Goal: Information Seeking & Learning: Learn about a topic

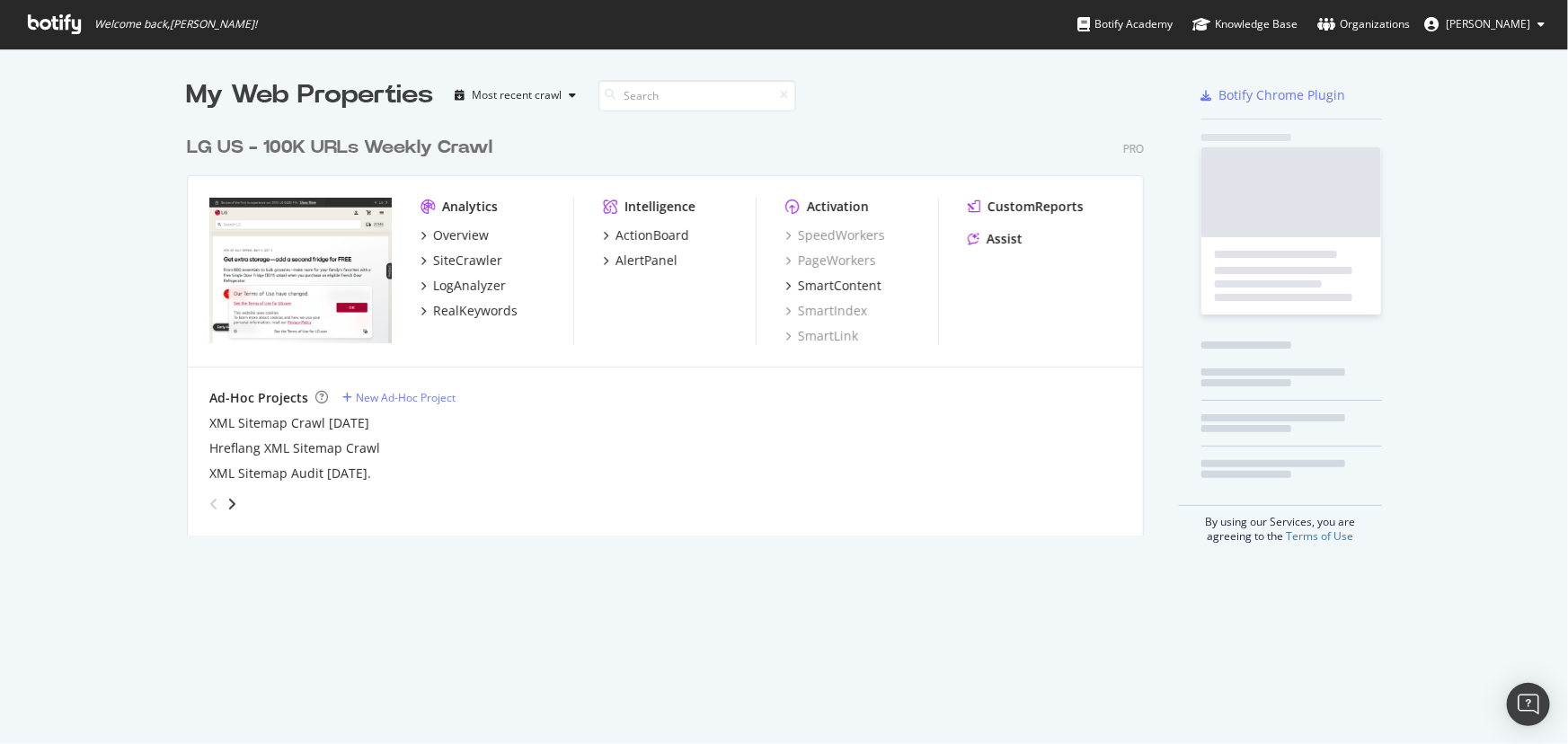
scroll to position [410, 959]
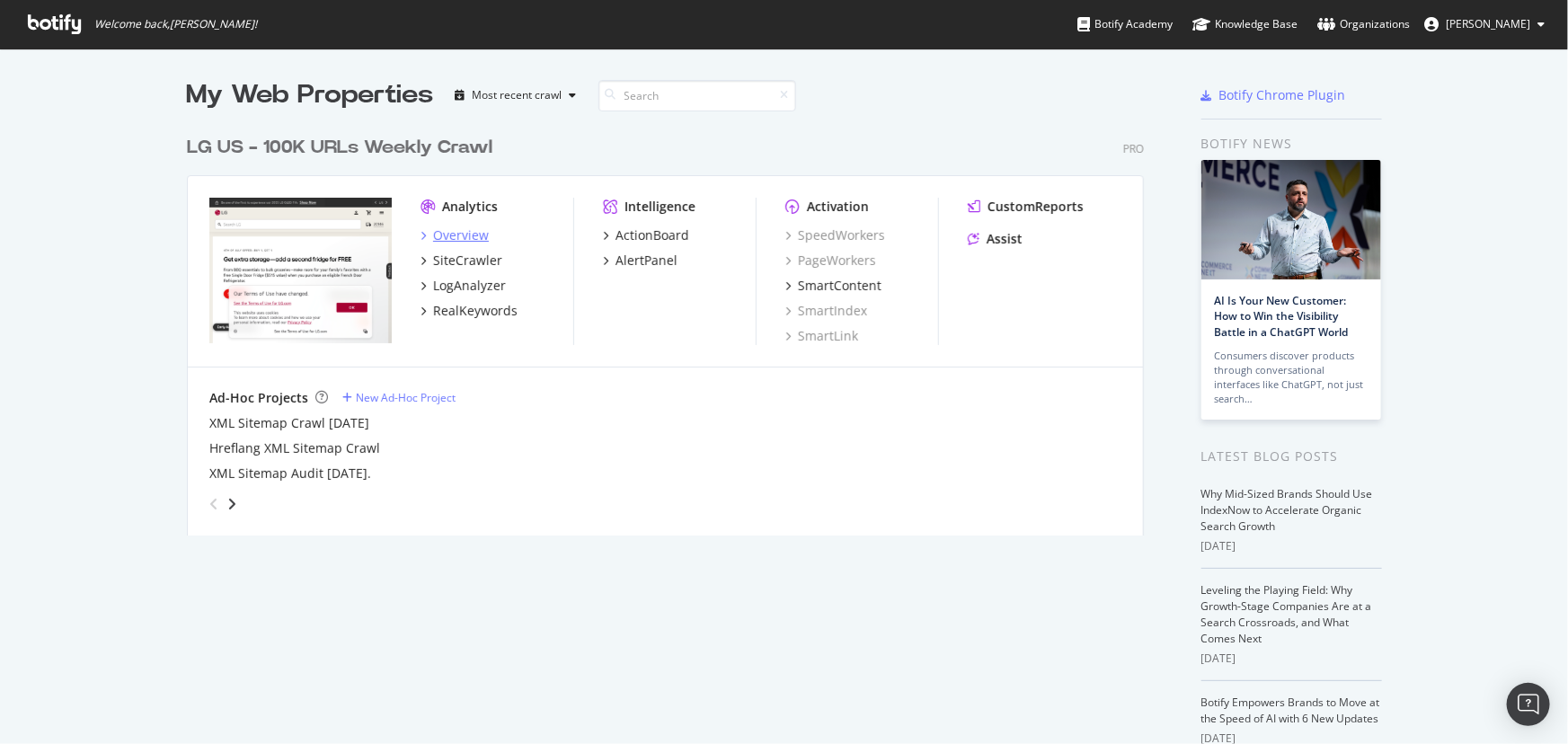
click at [446, 233] on div "Overview" at bounding box center [461, 235] width 56 height 18
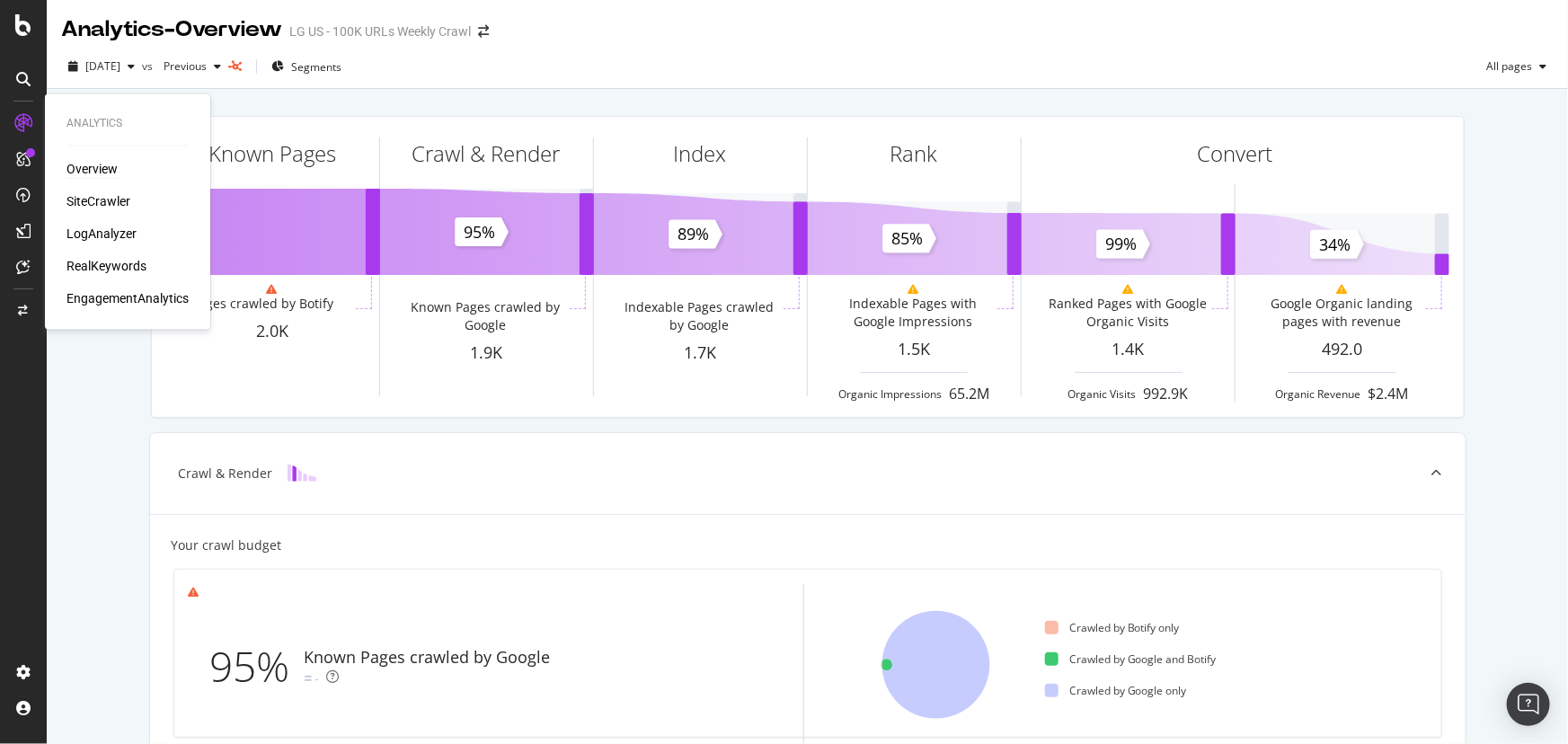
click at [89, 166] on div "Overview" at bounding box center [92, 170] width 51 height 18
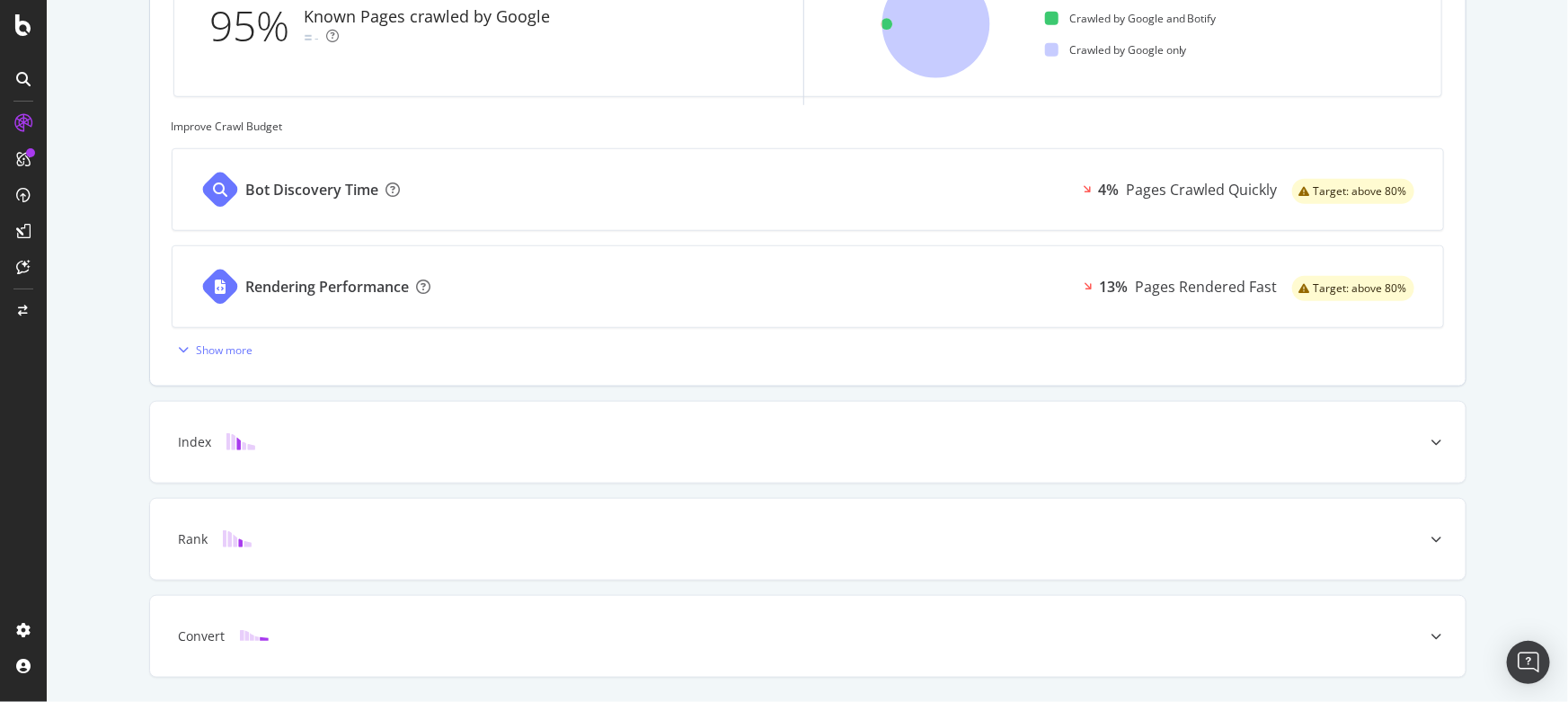
scroll to position [641, 0]
click at [365, 415] on div "Index" at bounding box center [807, 441] width 1315 height 80
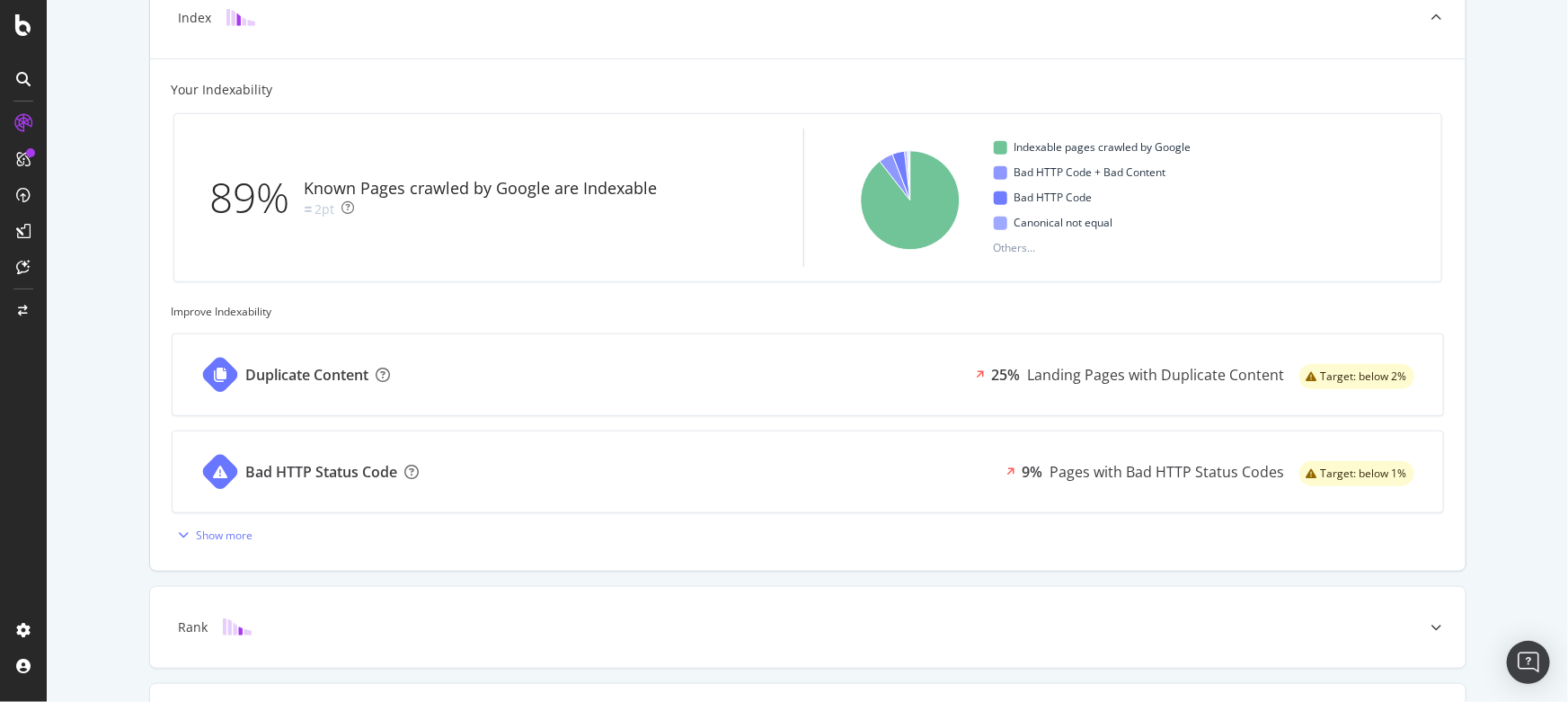
scroll to position [573, 0]
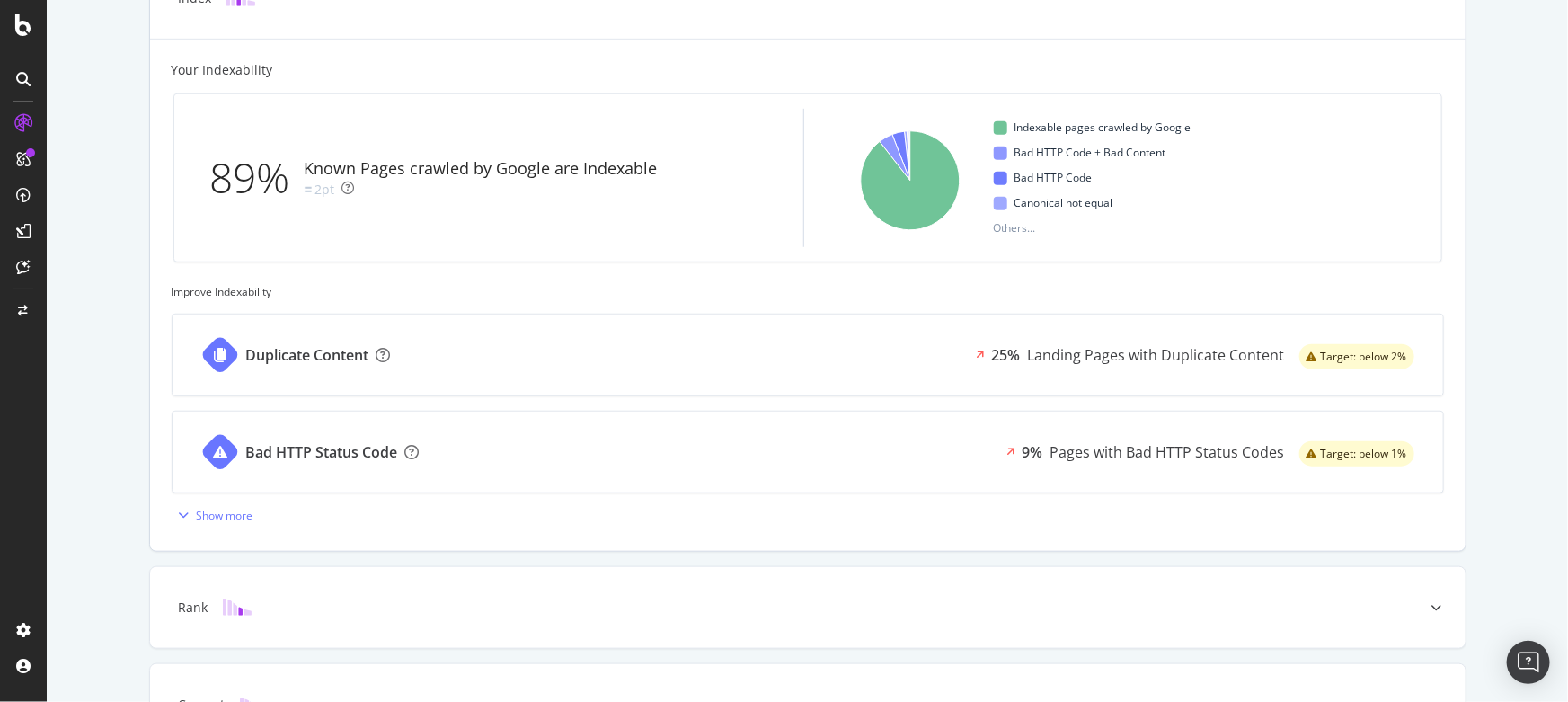
click at [639, 373] on div "Duplicate Content 25% Landing Pages with Duplicate Content Target: below 2%" at bounding box center [808, 355] width 1271 height 80
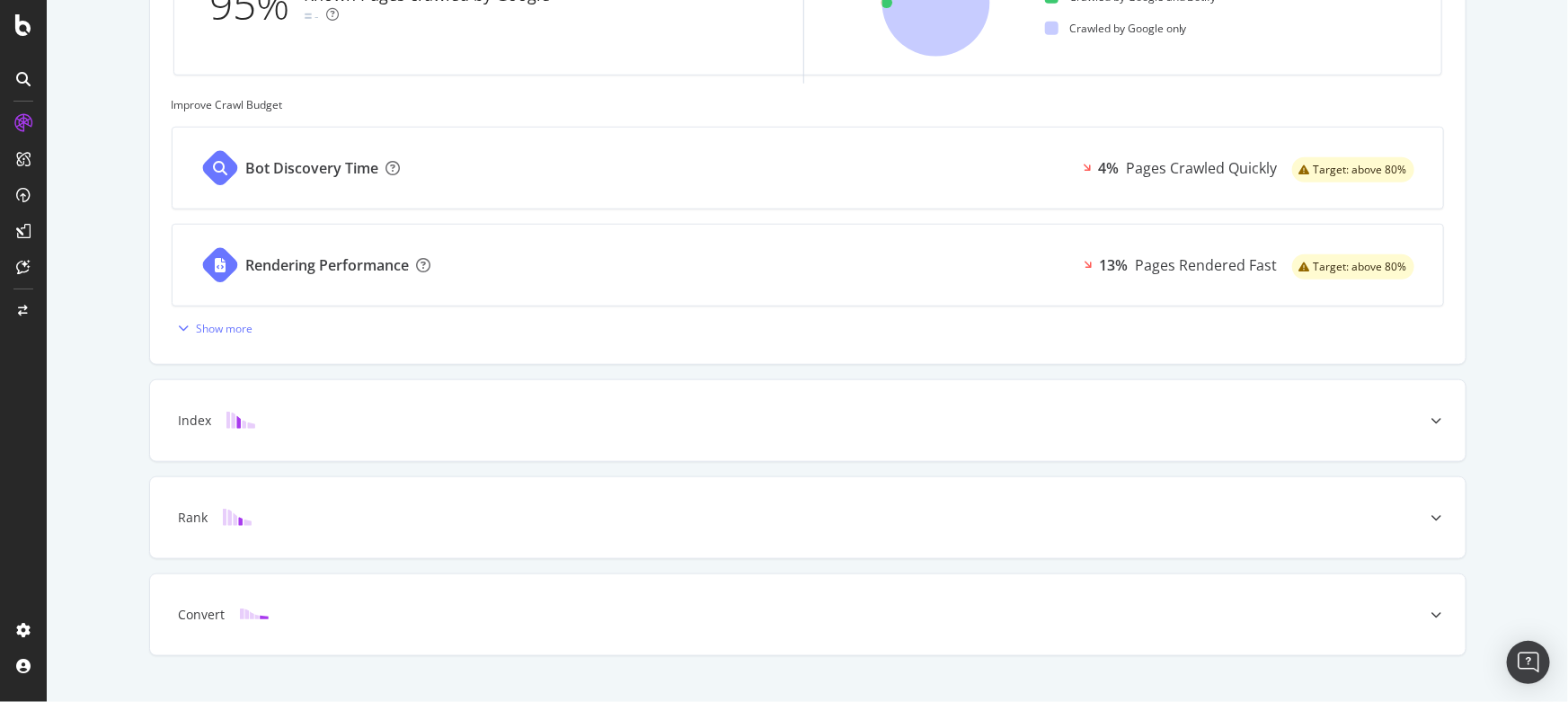
scroll to position [692, 0]
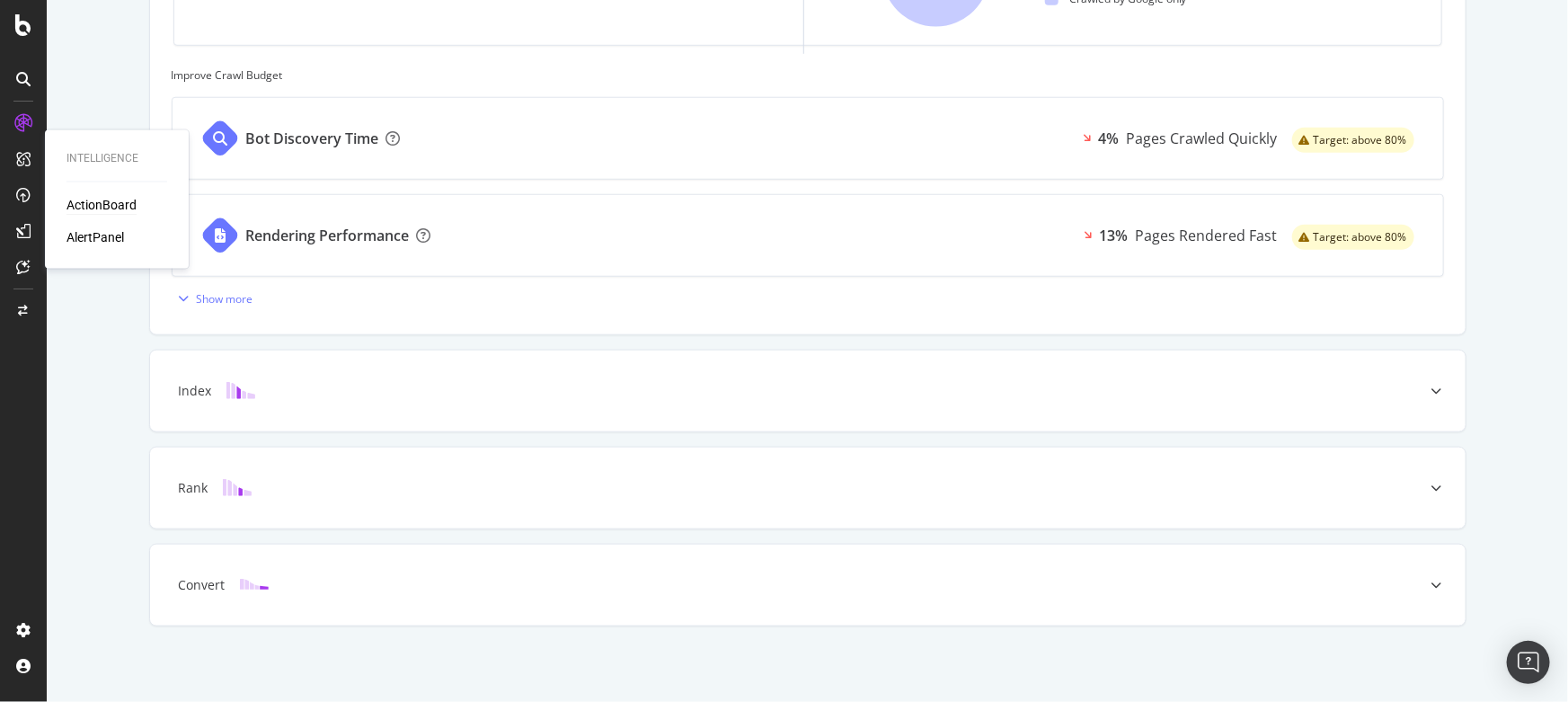
click at [109, 205] on div "ActionBoard" at bounding box center [101, 206] width 70 height 18
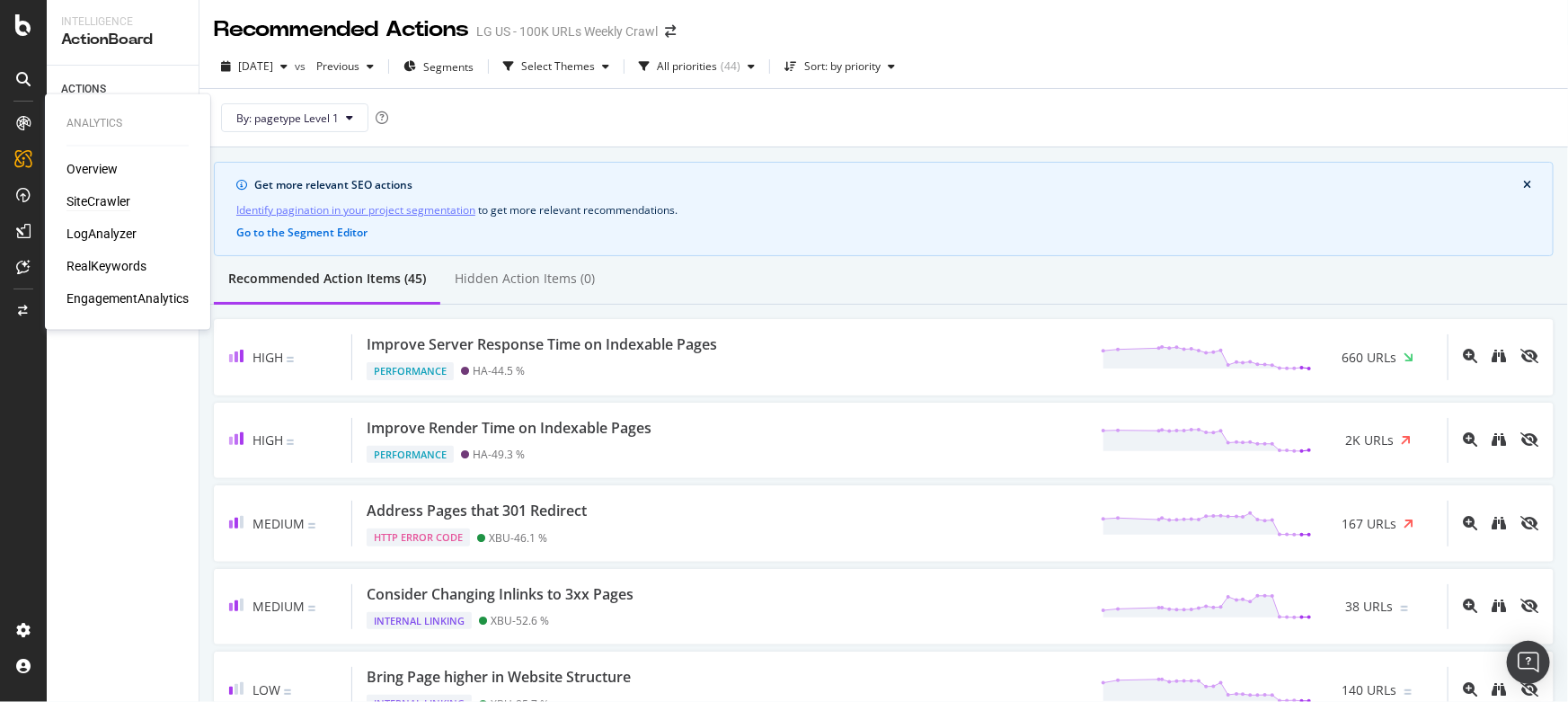
click at [113, 199] on div "SiteCrawler" at bounding box center [98, 202] width 64 height 18
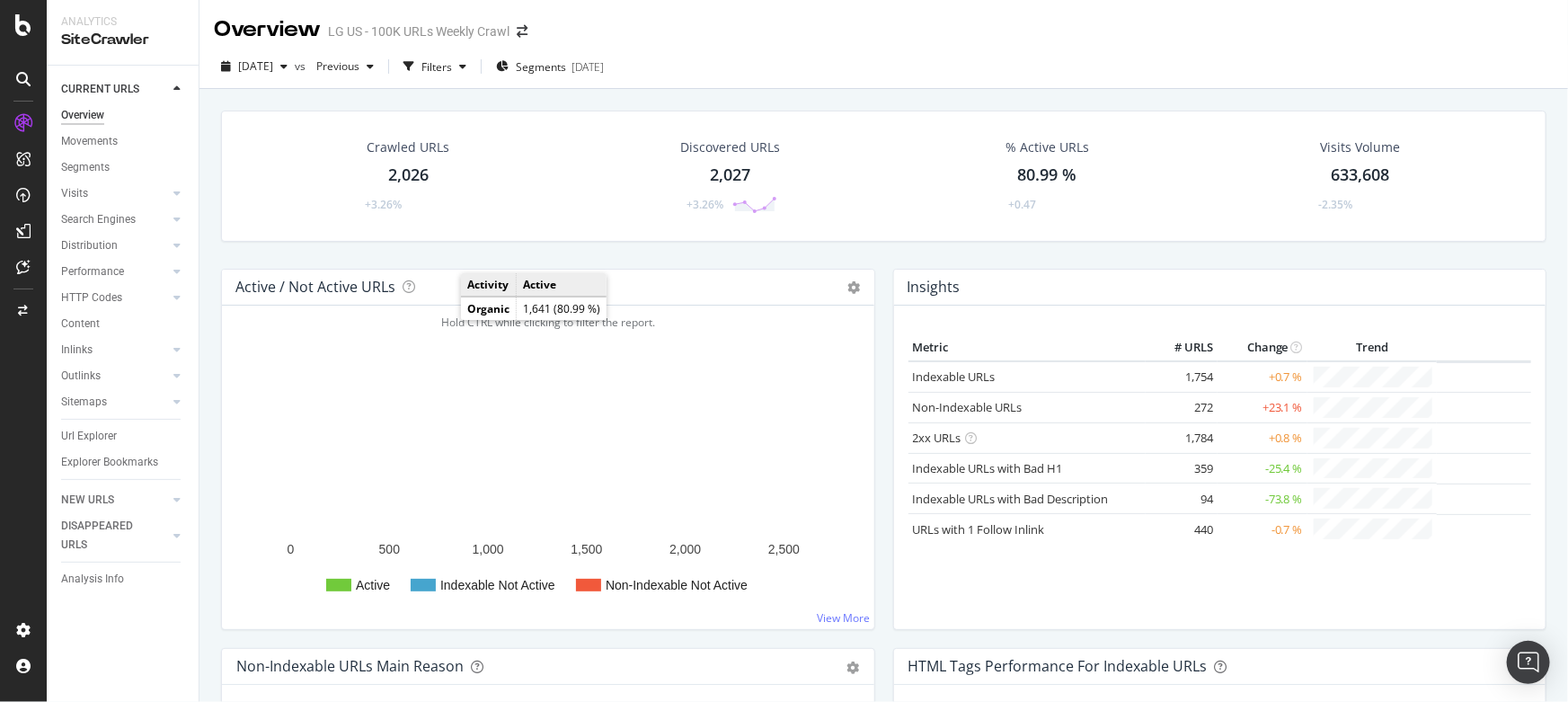
scroll to position [136, 0]
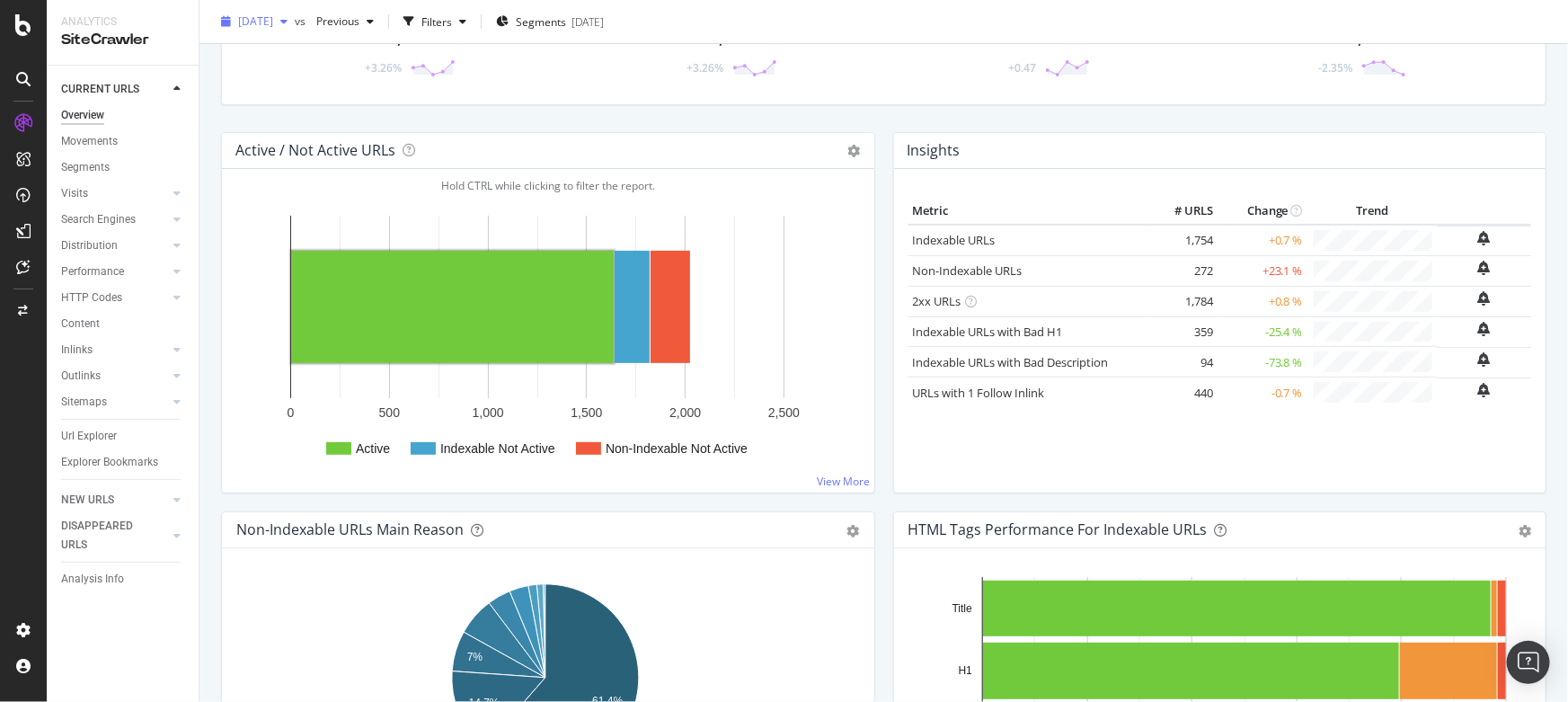
click at [274, 21] on span "2025 Aug. 10th" at bounding box center [256, 22] width 35 height 16
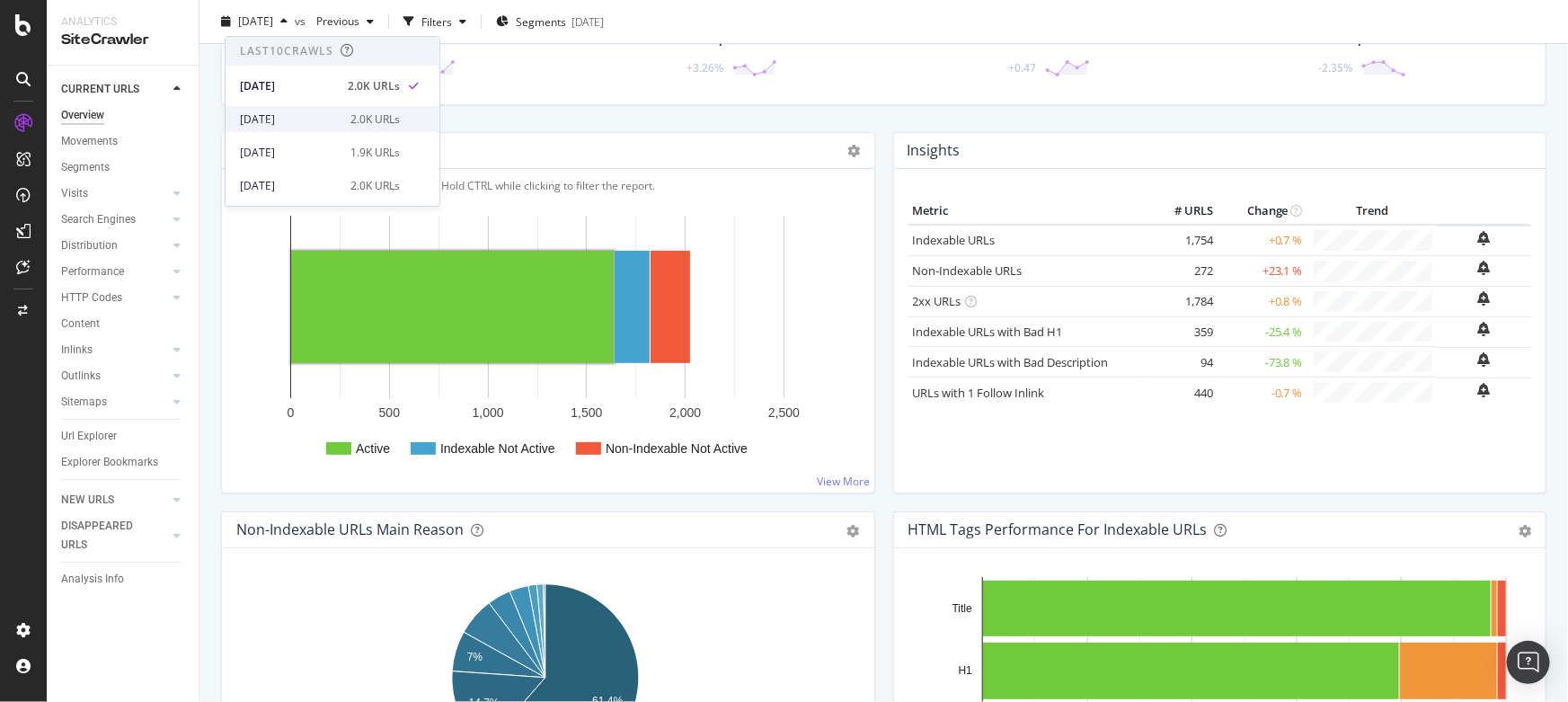
click at [308, 124] on div "2025 Aug. 3rd" at bounding box center [290, 120] width 100 height 16
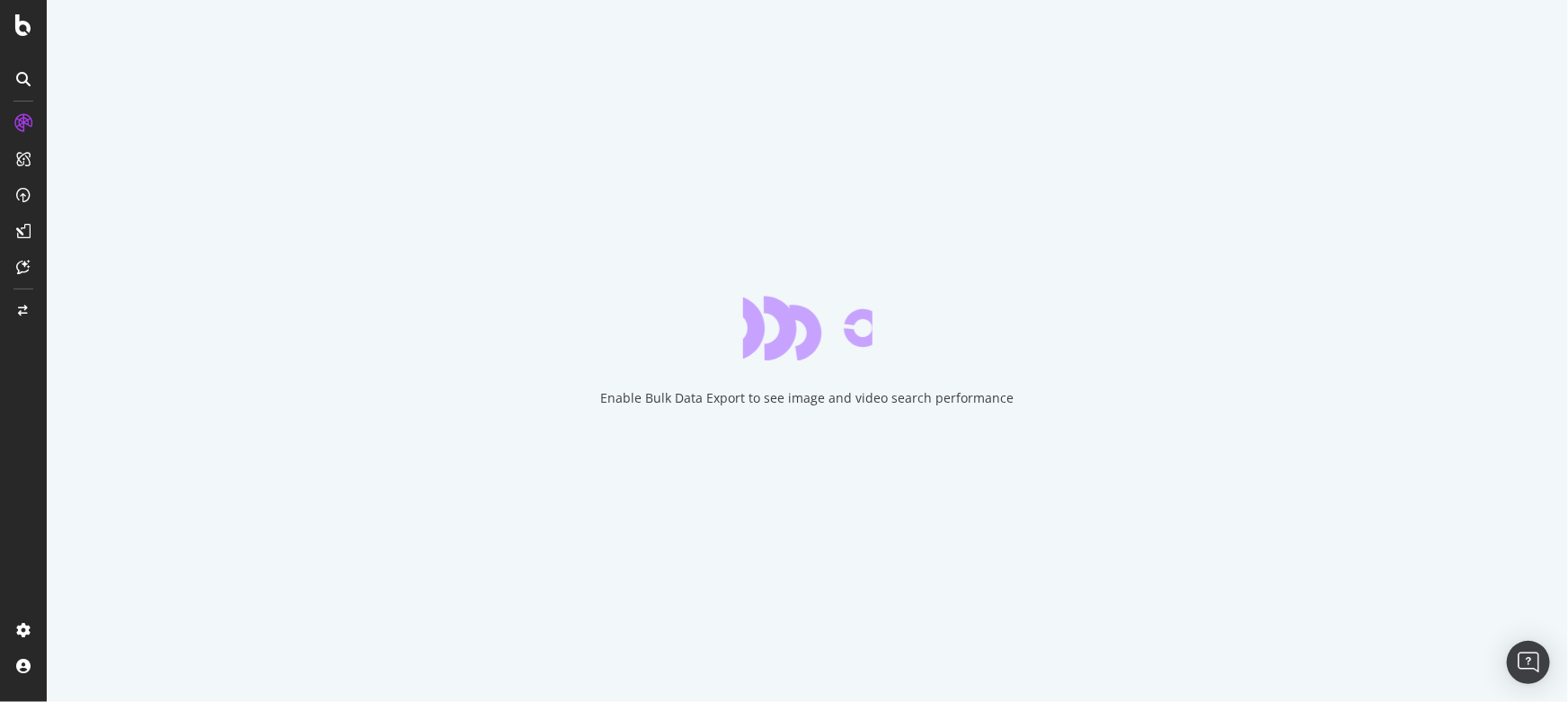
click at [608, 341] on div "Enable Bulk Data Export to see image and video search performance" at bounding box center [807, 351] width 1521 height 702
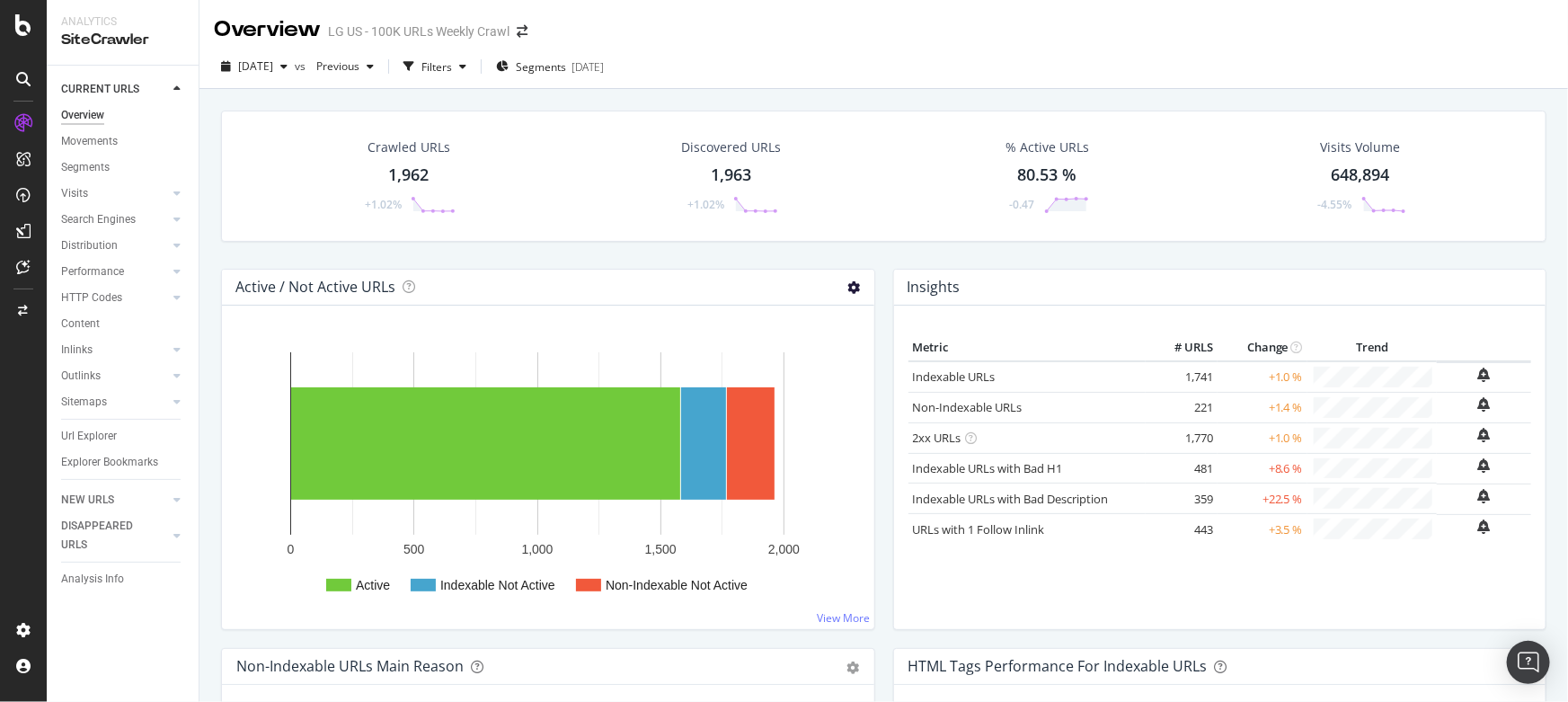
click at [848, 282] on icon at bounding box center [854, 287] width 13 height 13
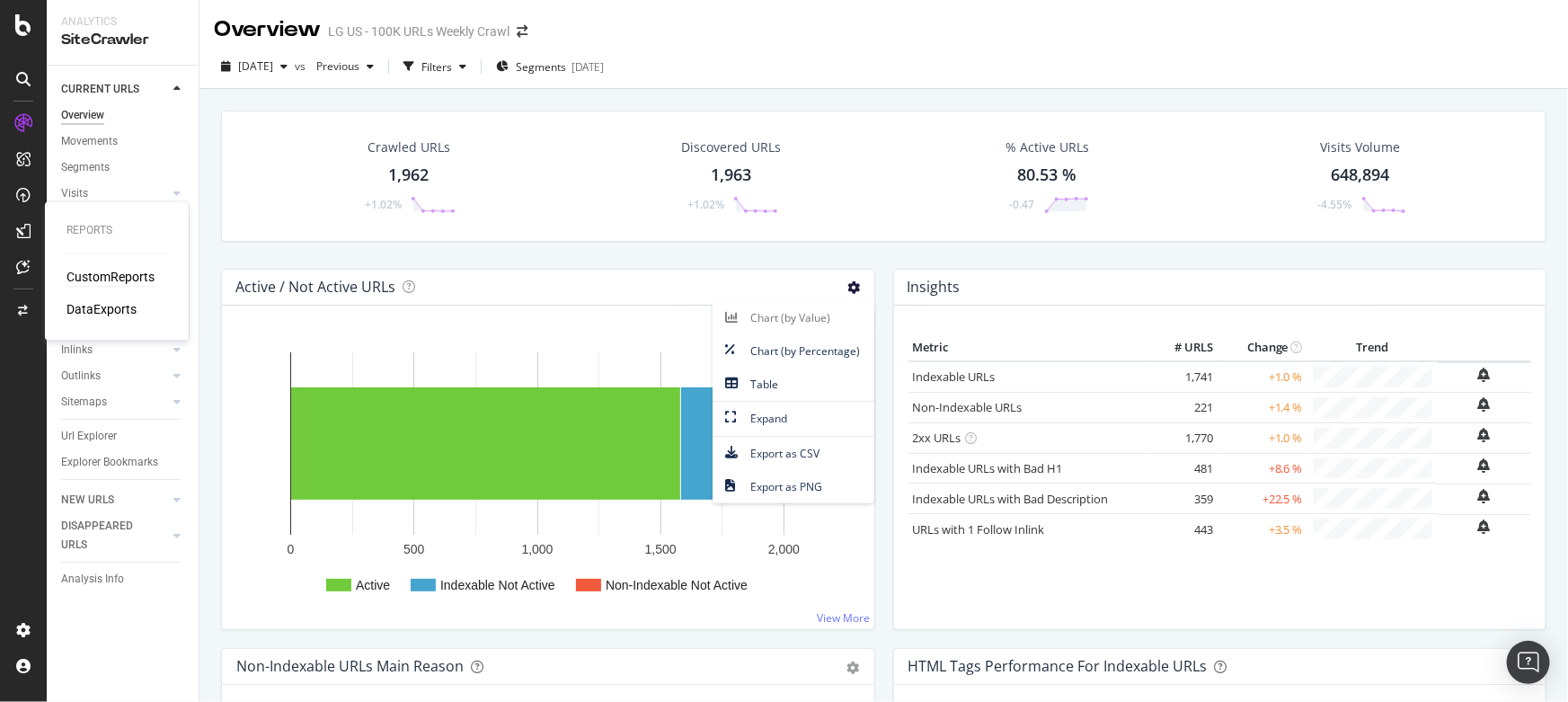
click at [108, 279] on div "CustomReports" at bounding box center [111, 277] width 88 height 18
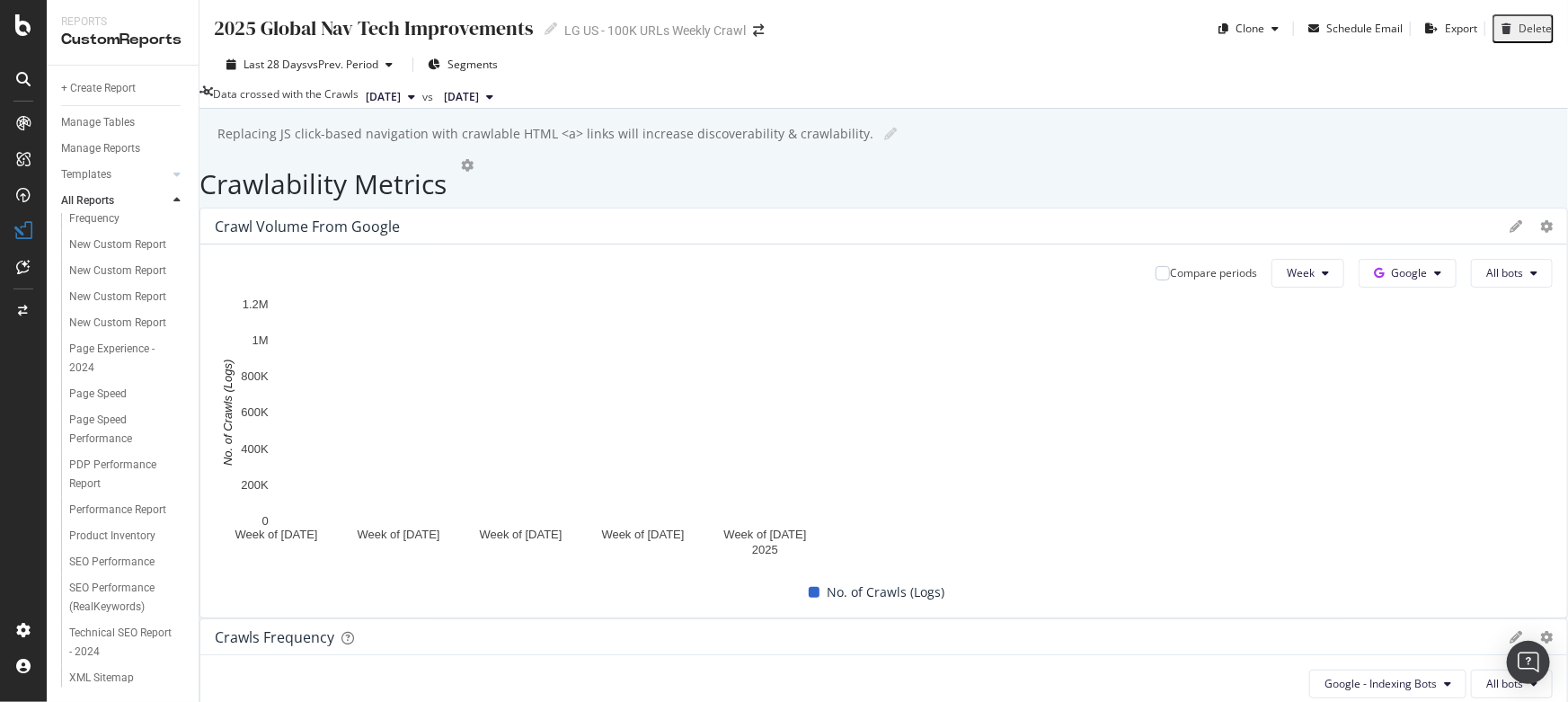
scroll to position [1370, 0]
click at [106, 638] on div "Technical SEO Report - 2024" at bounding box center [121, 642] width 103 height 37
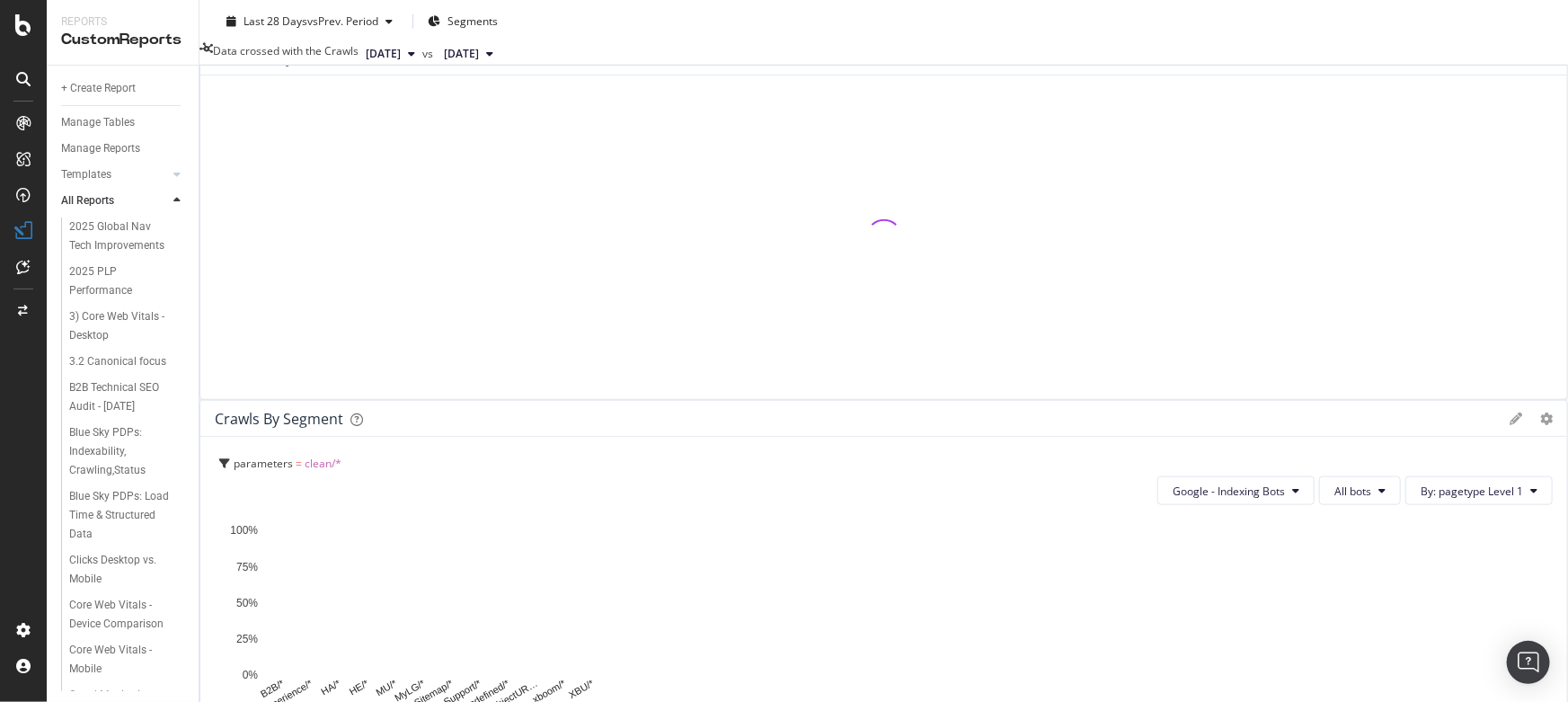
scroll to position [768, 0]
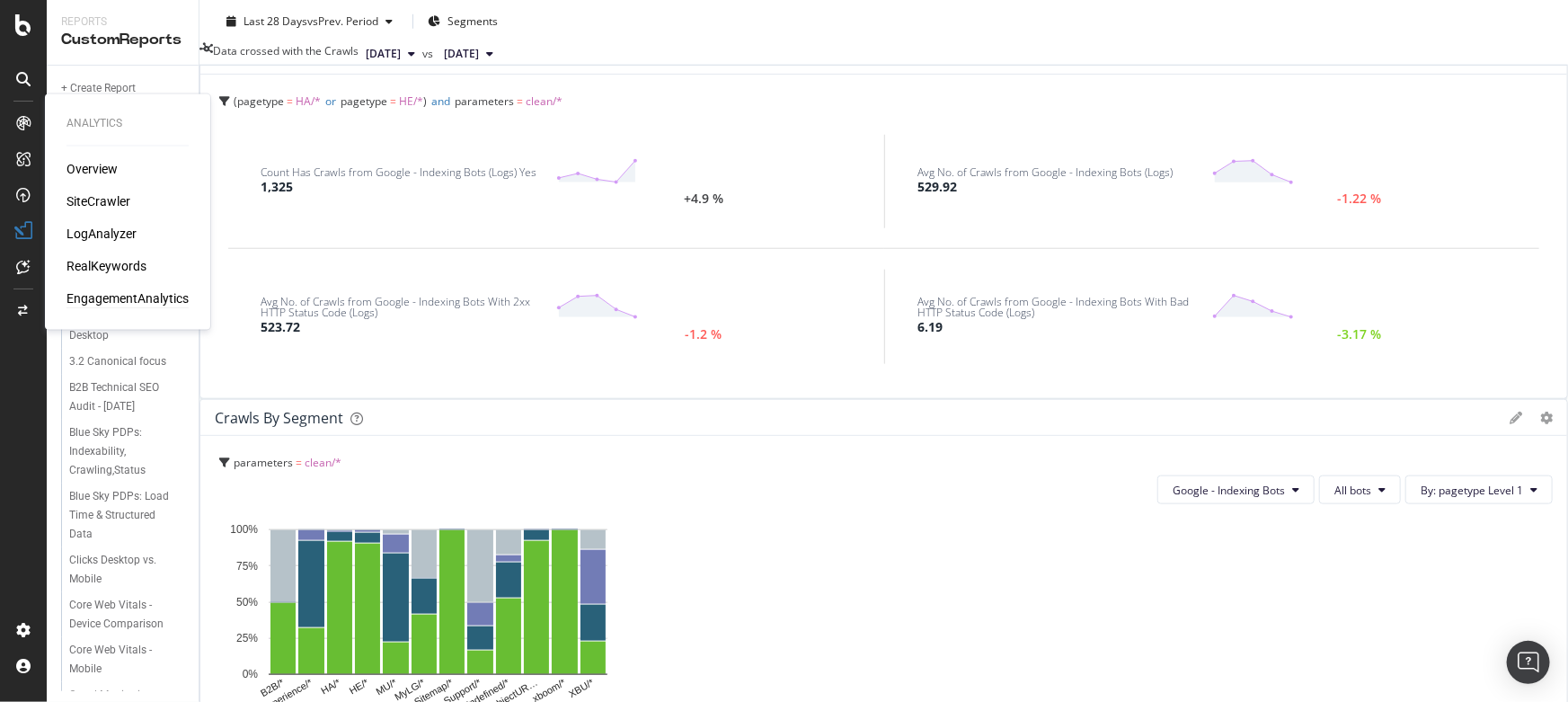
click at [96, 296] on div "EngagementAnalytics" at bounding box center [127, 299] width 123 height 18
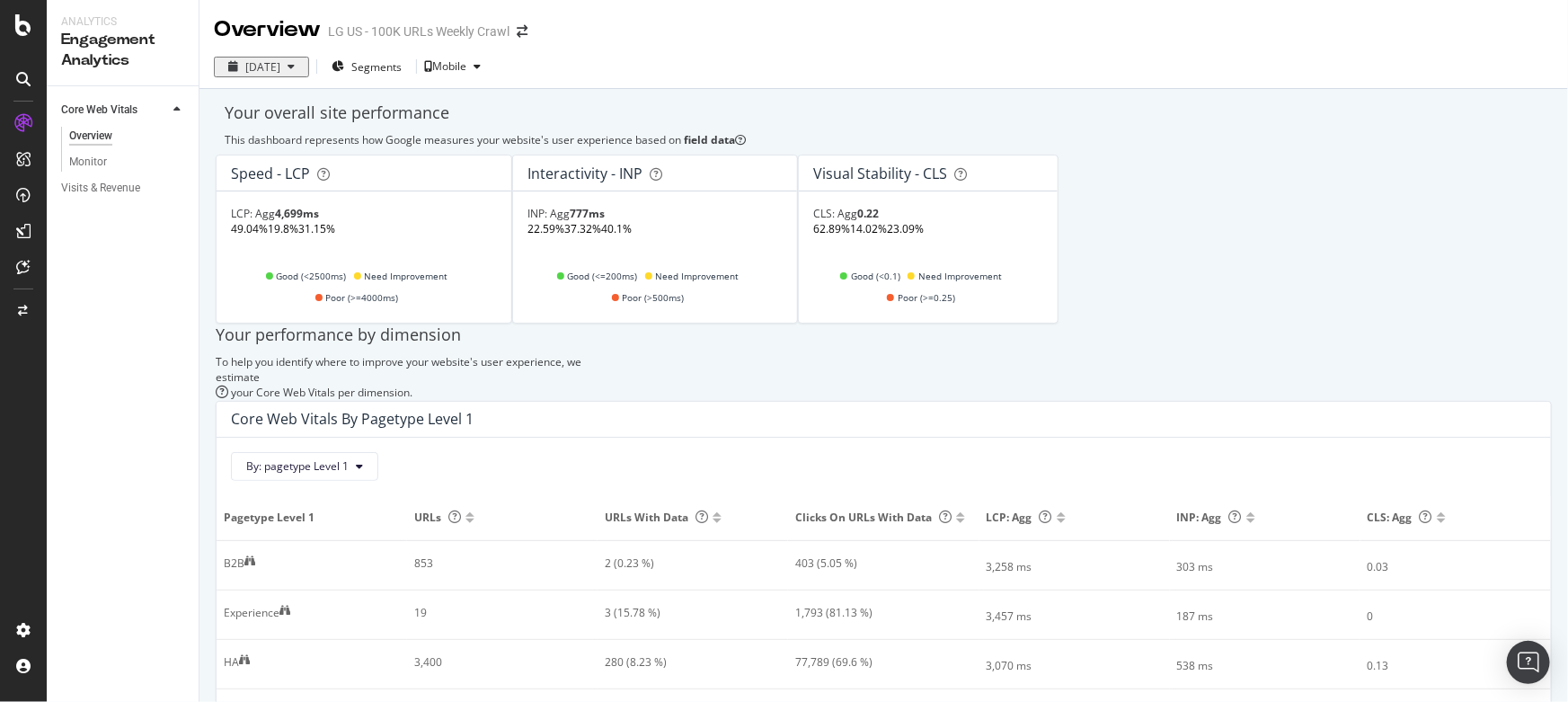
click at [26, 167] on div at bounding box center [23, 159] width 28 height 28
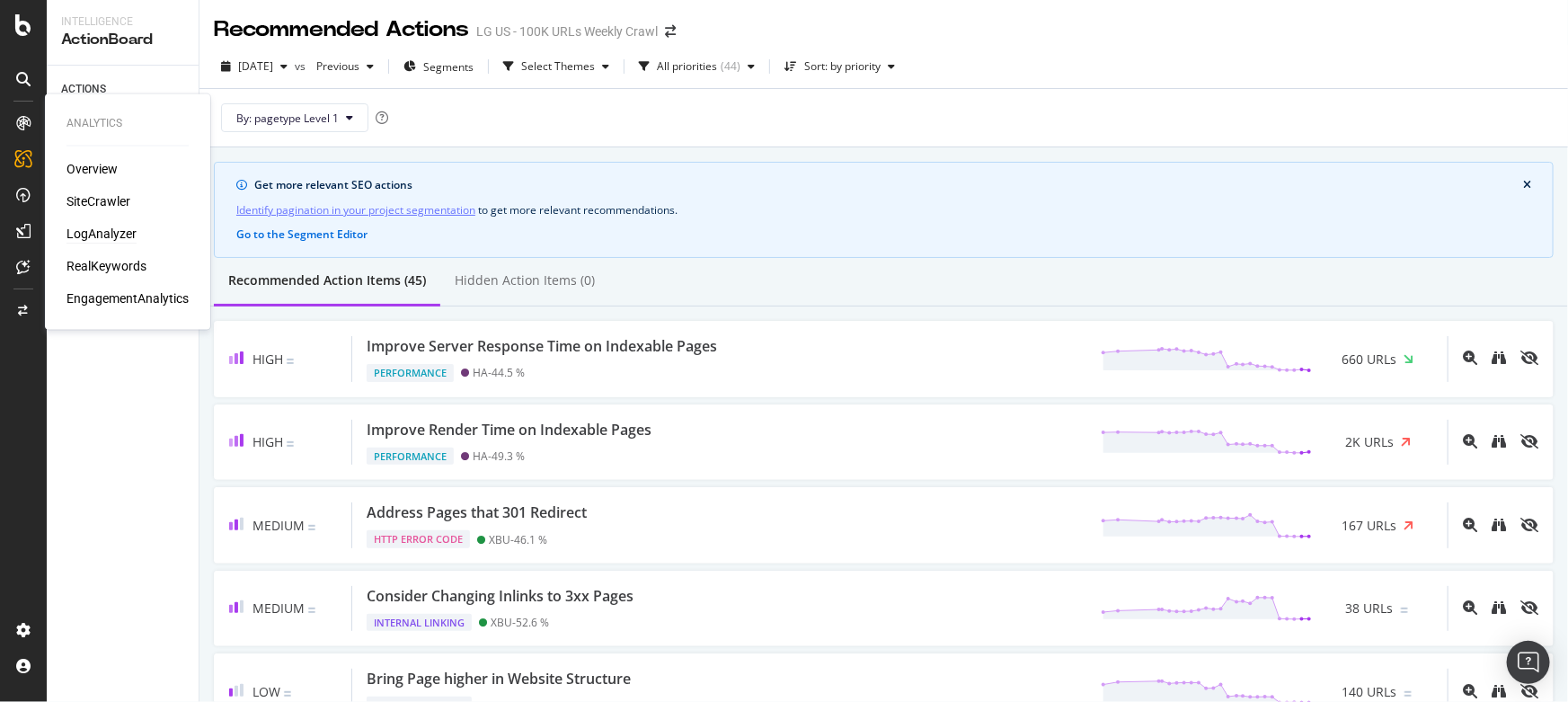
click at [103, 231] on div "LogAnalyzer" at bounding box center [101, 234] width 70 height 18
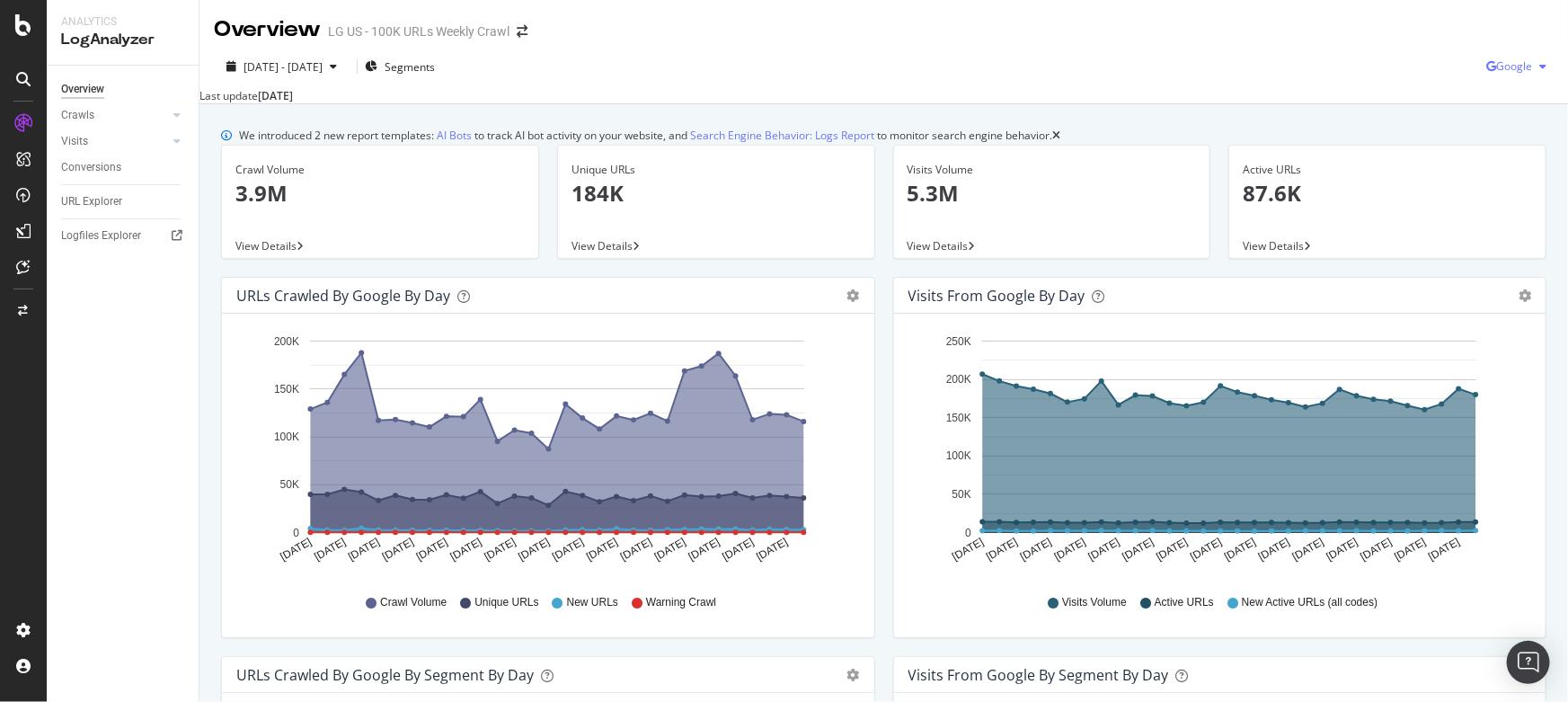
click at [1508, 69] on span "Google" at bounding box center [1514, 67] width 36 height 16
click at [1487, 158] on div "OpenAI" at bounding box center [1500, 169] width 124 height 26
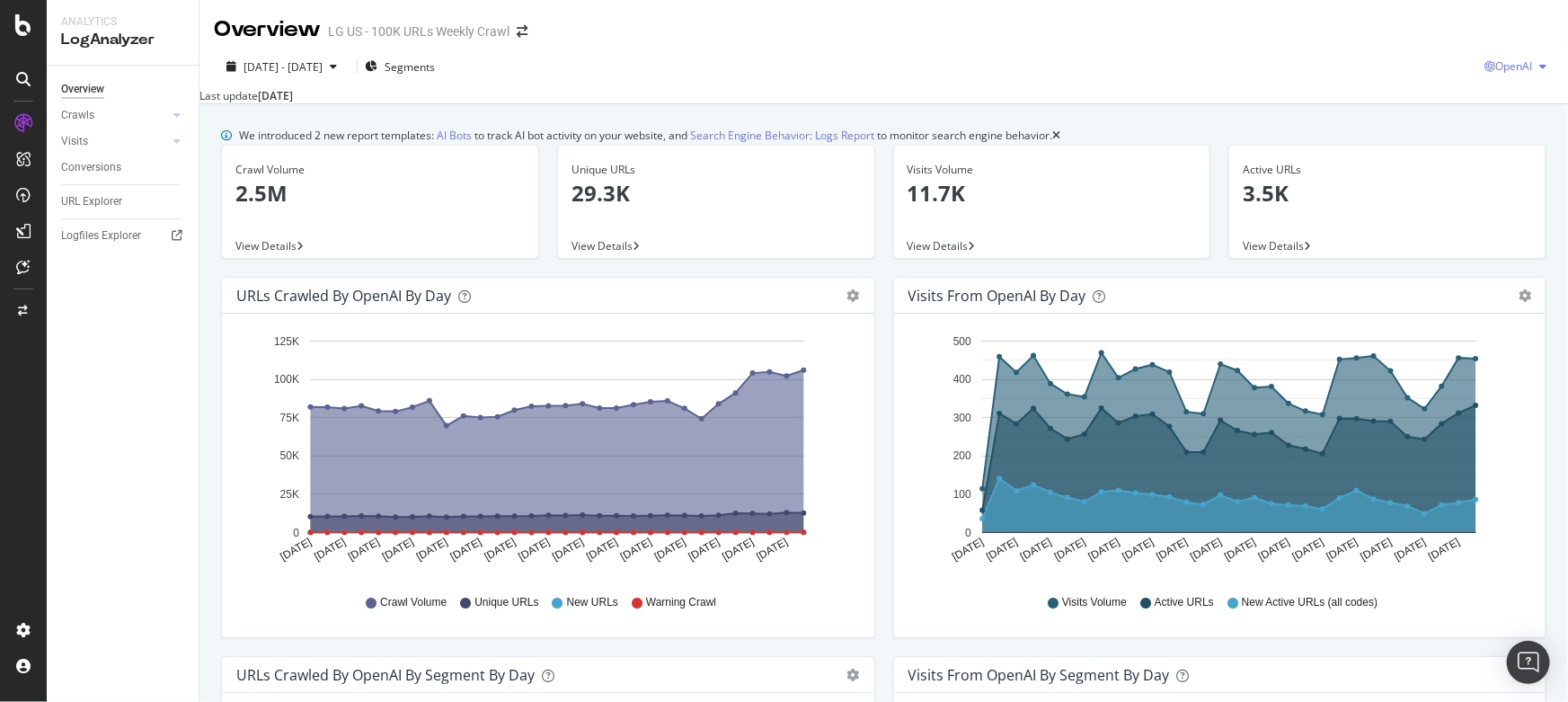
click at [1485, 64] on icon "button" at bounding box center [1490, 66] width 11 height 11
click at [1479, 188] on div "Other AI Bots" at bounding box center [1499, 201] width 124 height 26
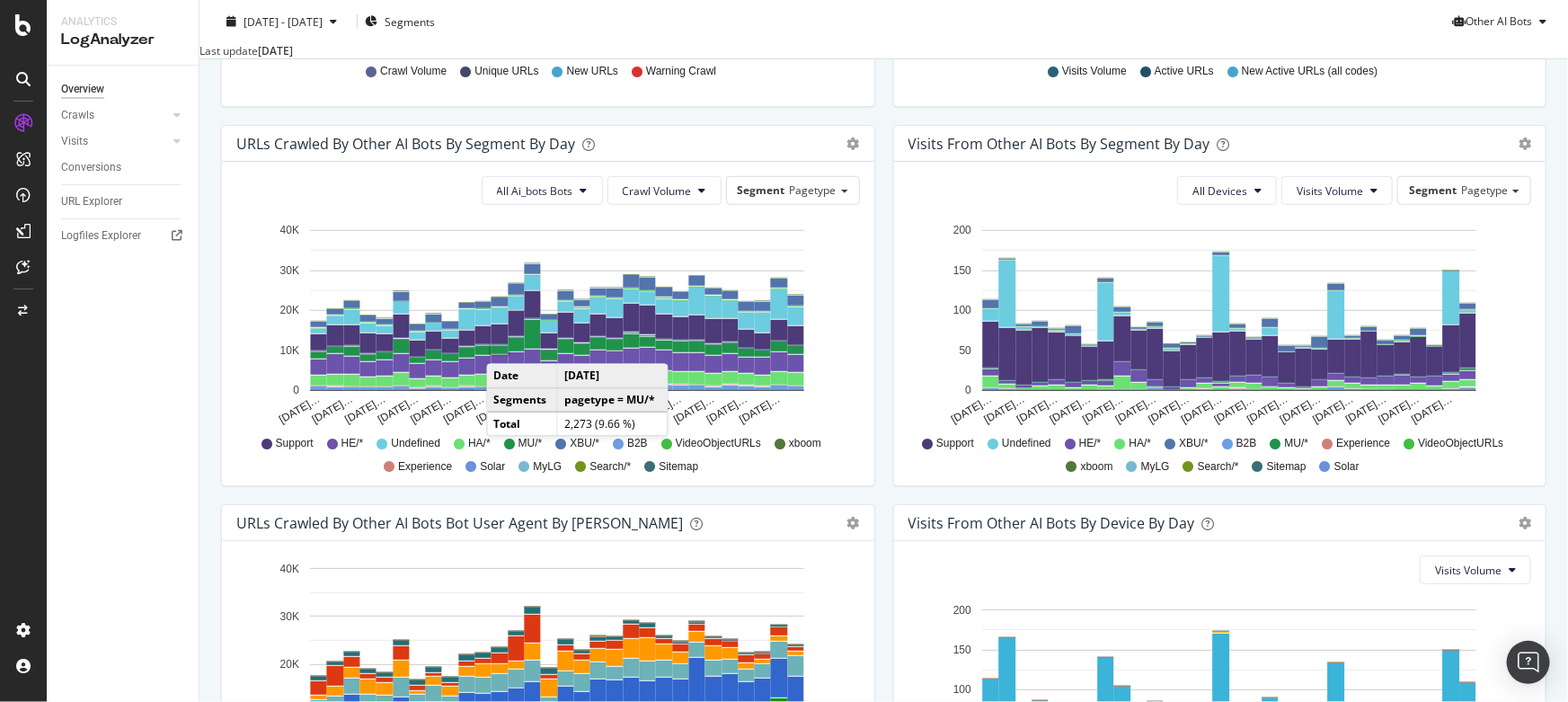
scroll to position [531, 0]
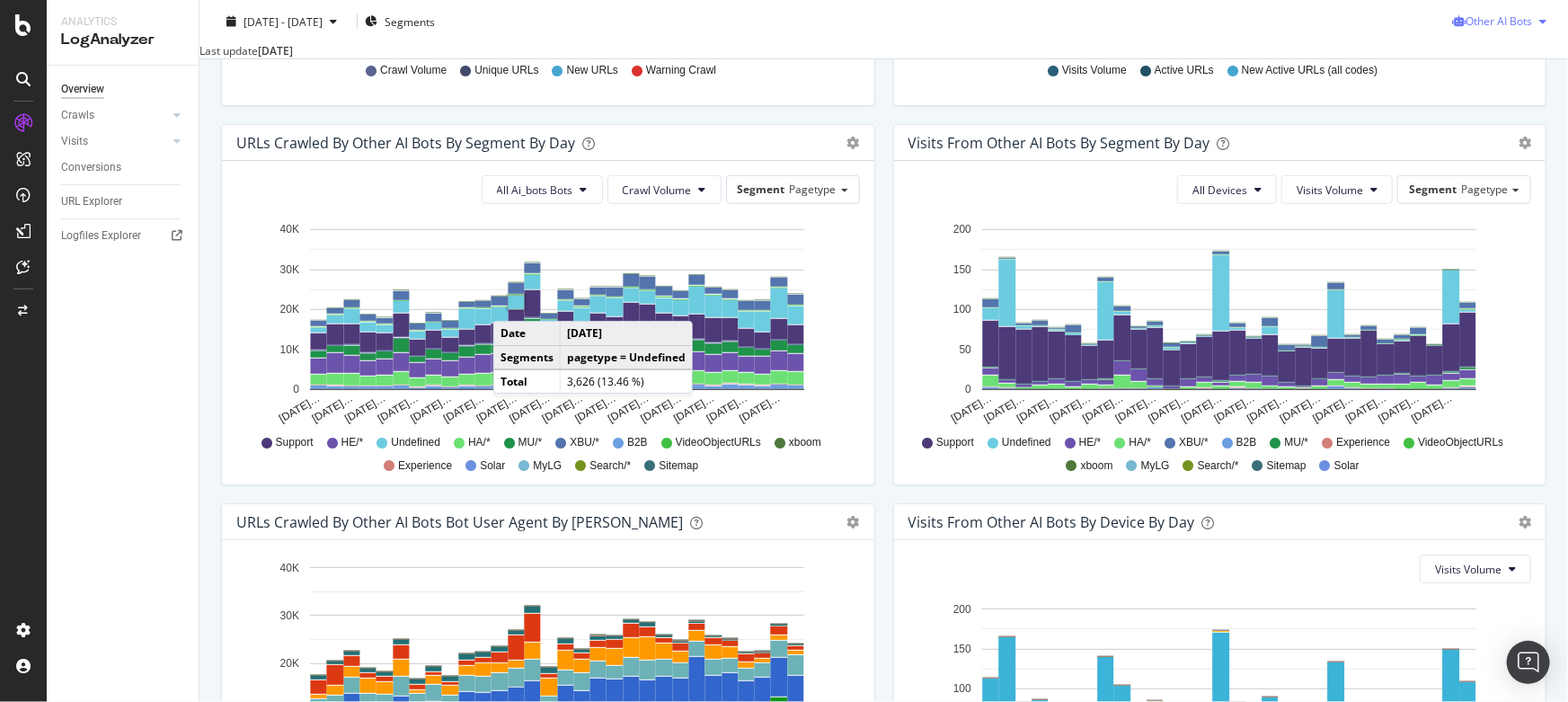
click at [1489, 25] on span "Other AI Bots" at bounding box center [1498, 22] width 67 height 16
click at [1483, 130] on span "OpenAI" at bounding box center [1503, 124] width 70 height 16
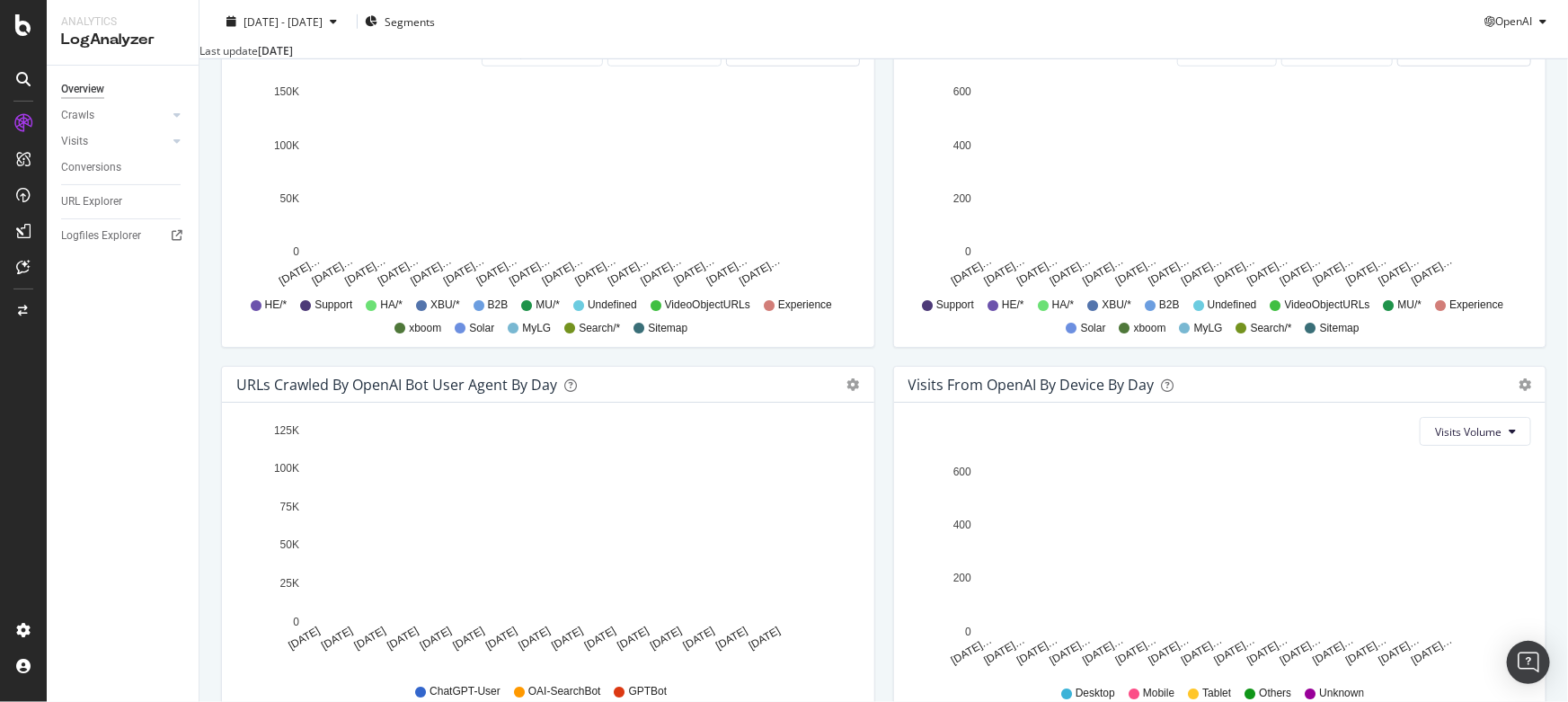
scroll to position [671, 0]
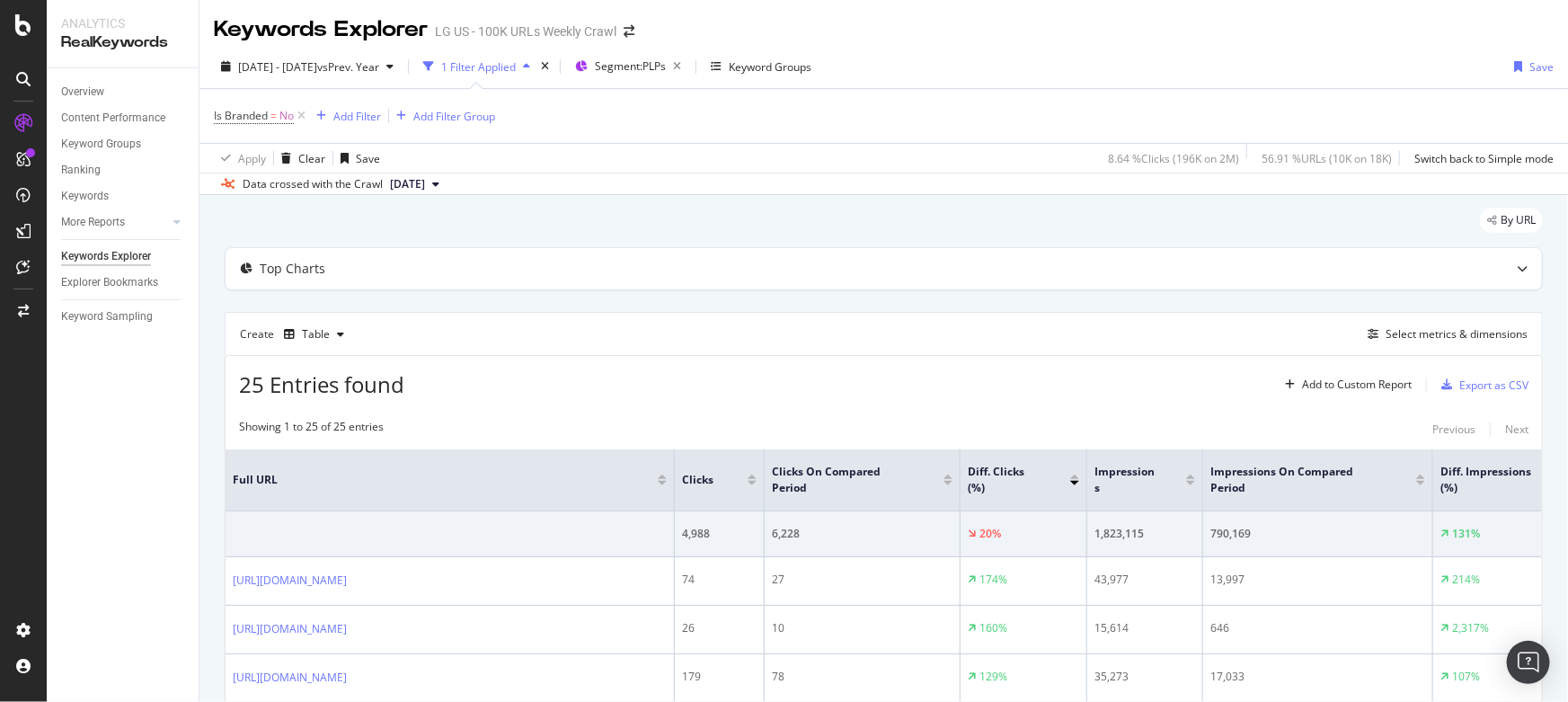
scroll to position [26, 0]
